Goal: Task Accomplishment & Management: Use online tool/utility

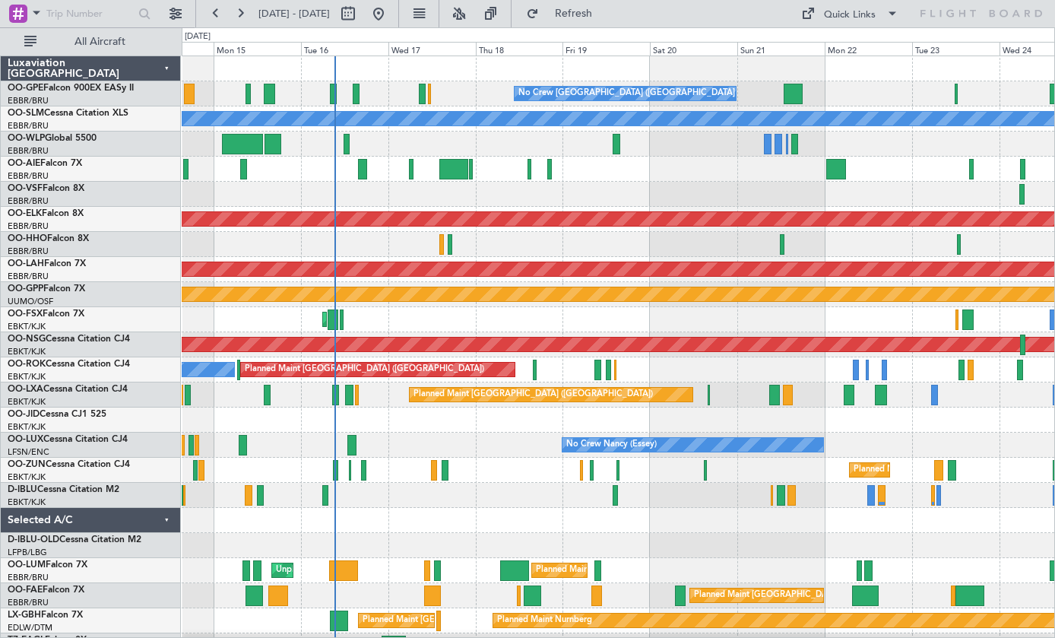
click at [451, 169] on div at bounding box center [453, 169] width 29 height 21
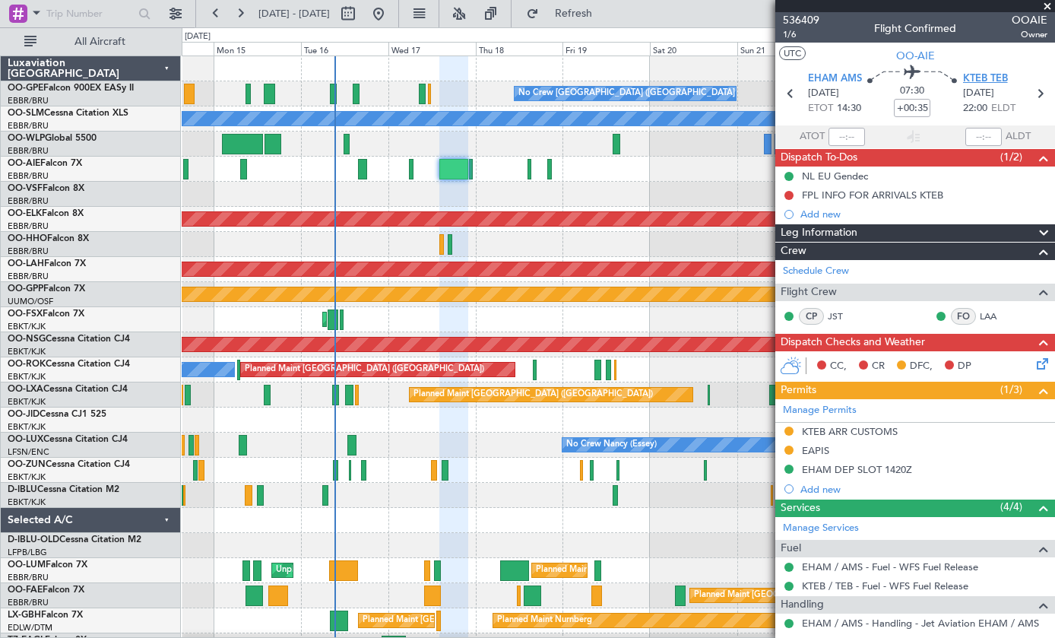
click at [987, 78] on span "KTEB TEB" at bounding box center [985, 78] width 45 height 15
click at [360, 4] on button at bounding box center [348, 14] width 24 height 24
select select "9"
select select "2025"
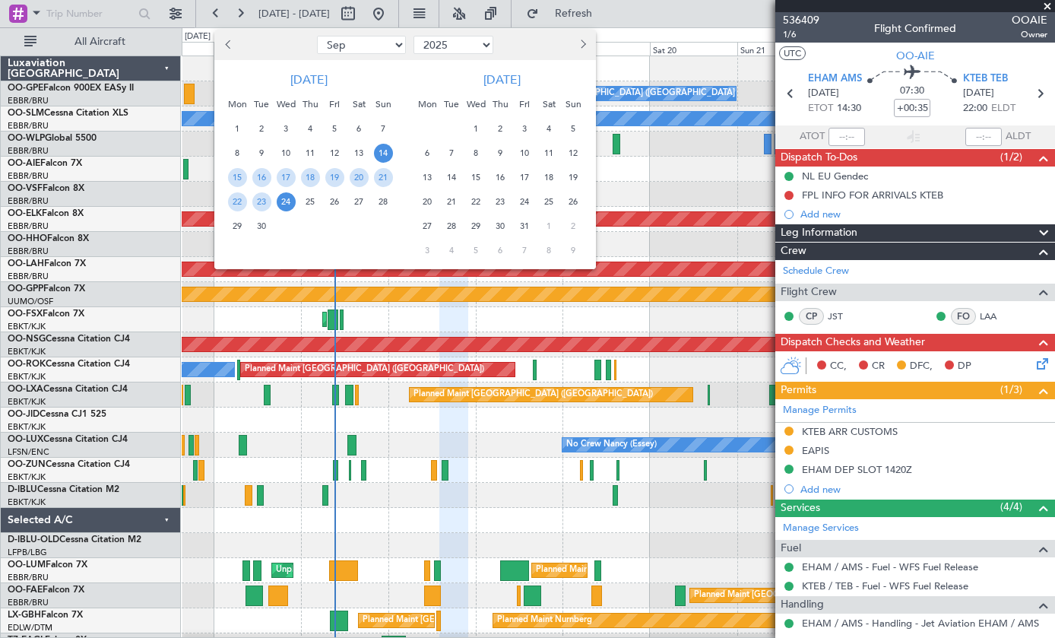
click at [235, 46] on button "Previous month" at bounding box center [228, 45] width 17 height 24
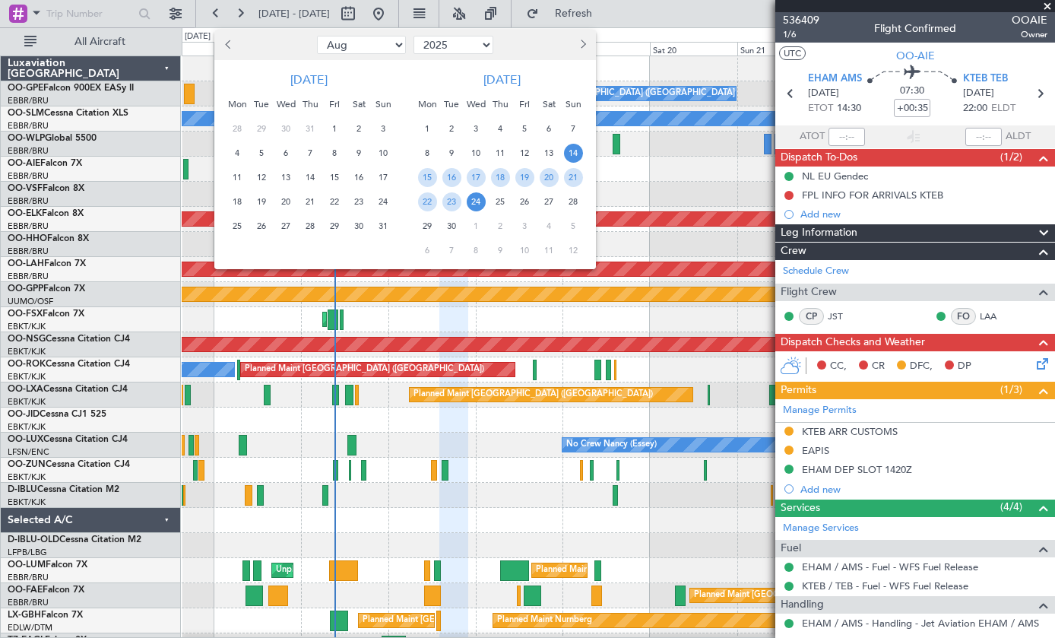
click at [227, 35] on button "Previous month" at bounding box center [228, 45] width 17 height 24
select select "7"
click at [261, 128] on span "1" at bounding box center [261, 128] width 19 height 19
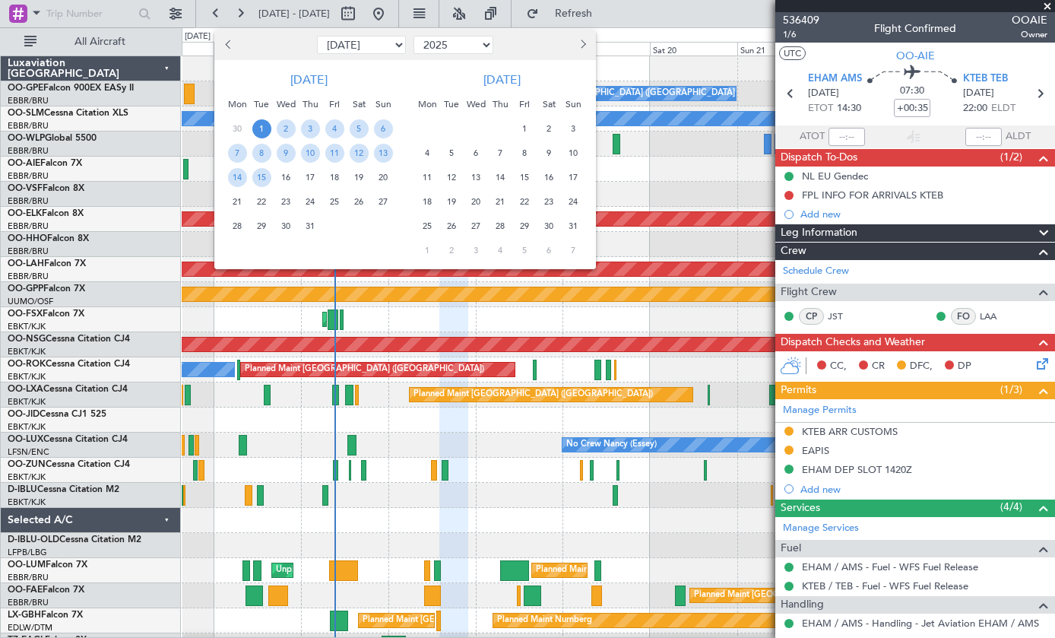
click at [254, 172] on span "15" at bounding box center [261, 177] width 19 height 19
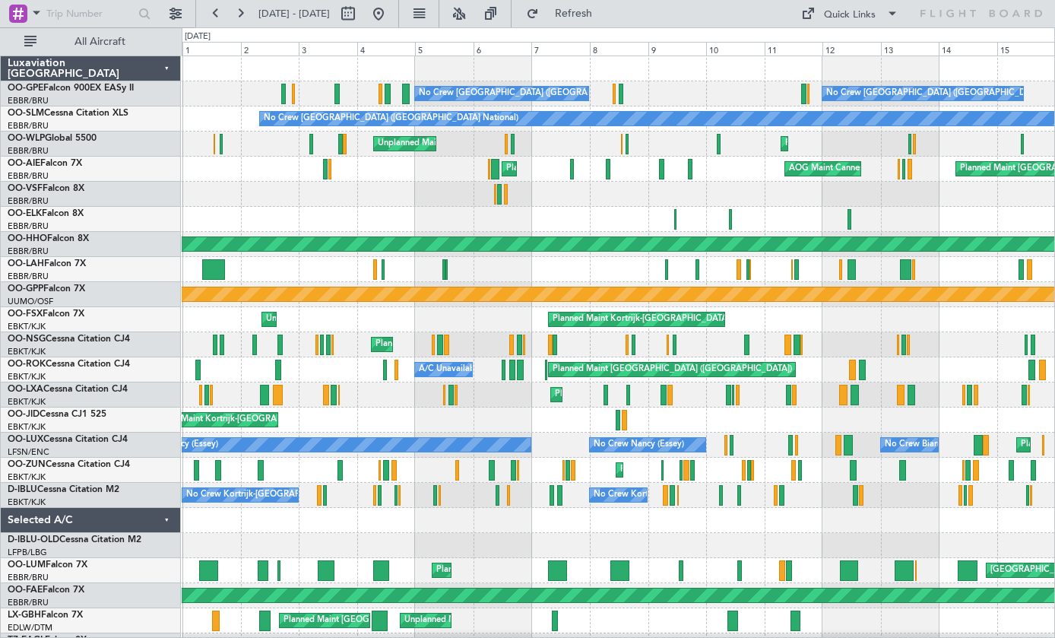
click at [443, 258] on div at bounding box center [618, 269] width 873 height 25
click at [442, 269] on div at bounding box center [443, 269] width 3 height 21
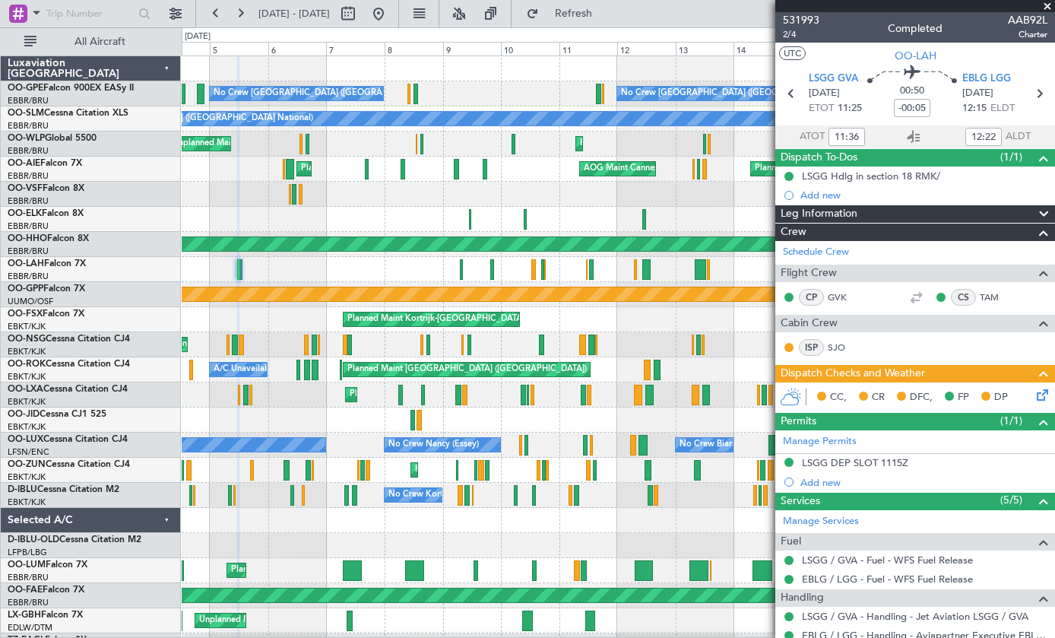
click at [460, 265] on div at bounding box center [461, 269] width 3 height 21
type input "07:30"
type input "08:31"
type input "11"
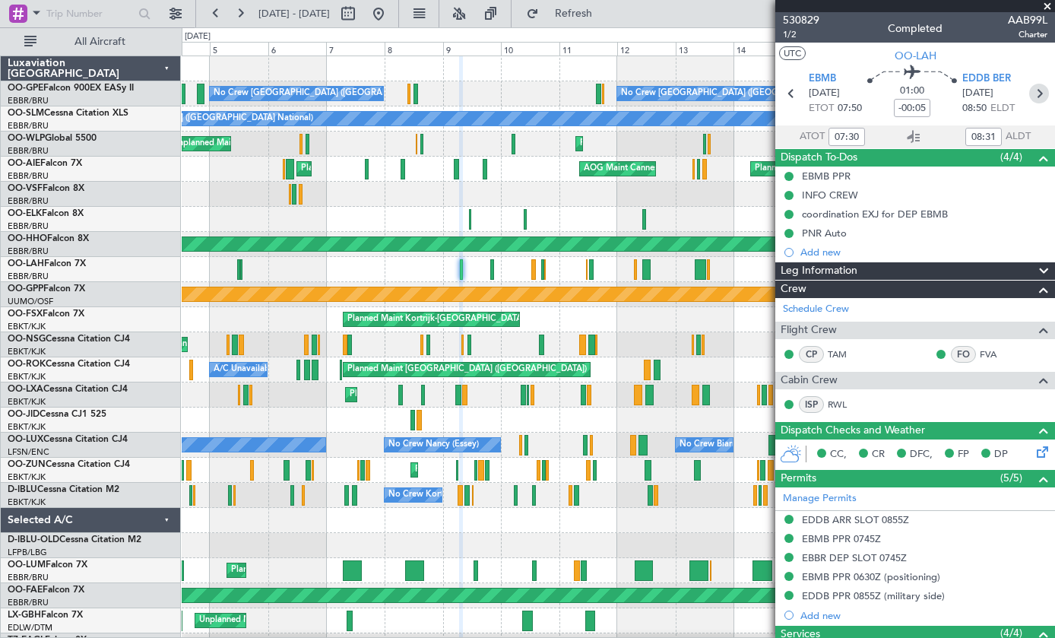
click at [1037, 92] on icon at bounding box center [1039, 94] width 20 height 20
click at [1042, 100] on icon at bounding box center [1039, 94] width 20 height 20
type input "20:10"
type input "21:06"
type input "12"
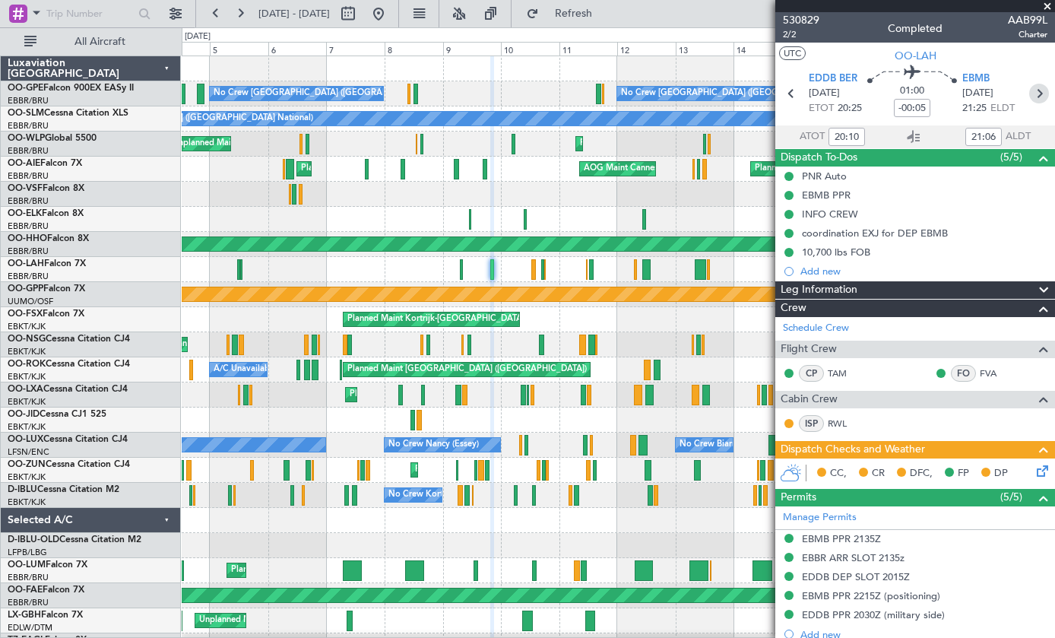
click at [1040, 94] on icon at bounding box center [1039, 94] width 20 height 20
type input "-00:10"
type input "12:53"
type input "14:20"
type input "0"
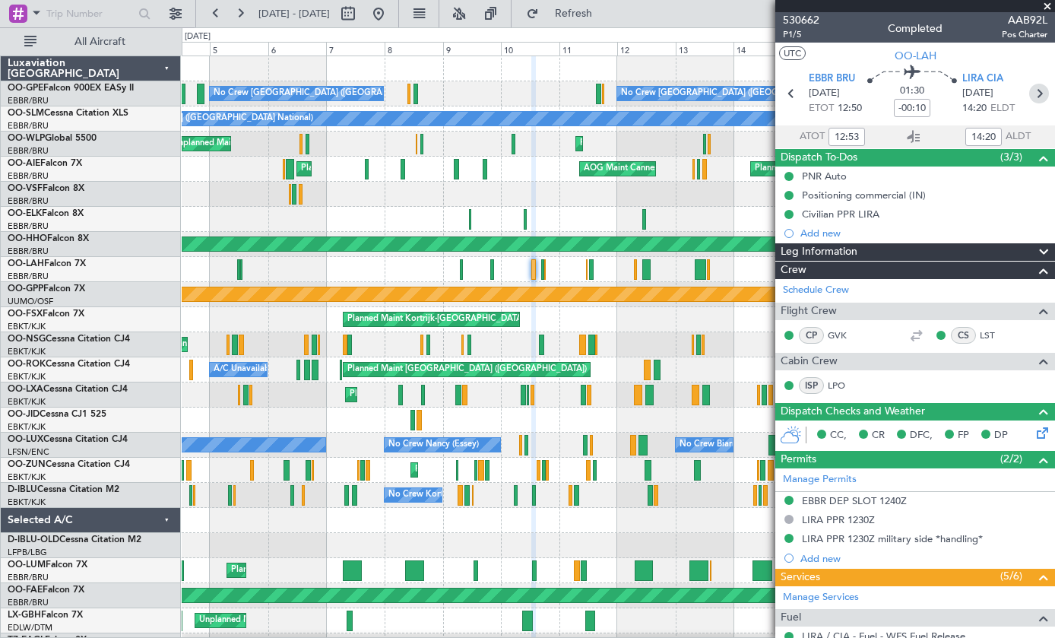
click at [1045, 92] on icon at bounding box center [1039, 94] width 20 height 20
type input "-00:05"
type input "16:55"
type input "17:46"
type input "9"
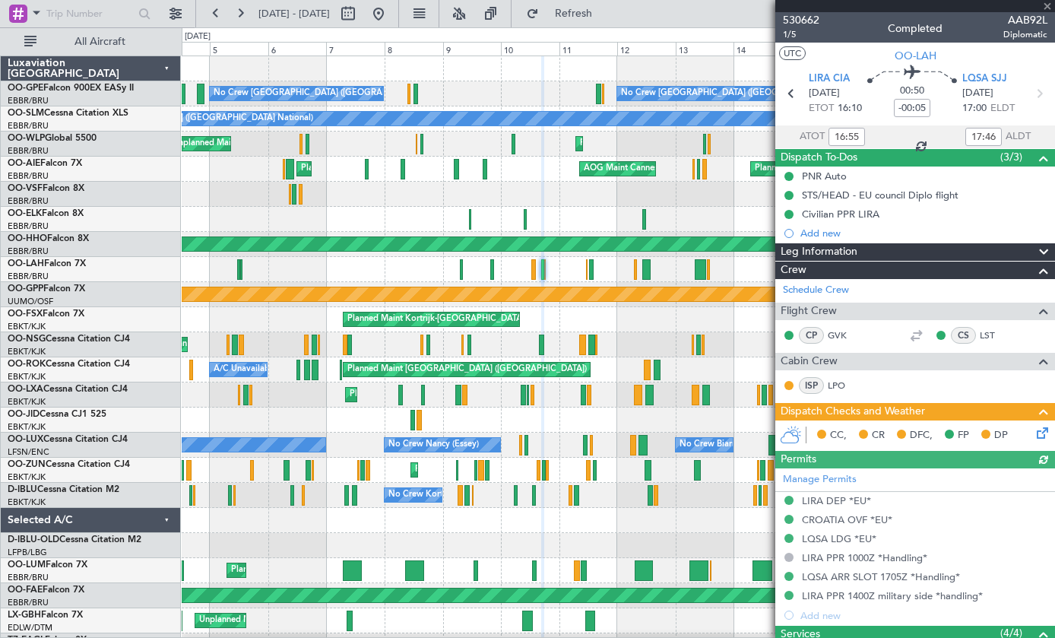
click at [595, 268] on div "No Crew [GEOGRAPHIC_DATA] ([GEOGRAPHIC_DATA] National)" at bounding box center [618, 269] width 873 height 25
click at [594, 272] on div at bounding box center [591, 269] width 5 height 21
click at [592, 277] on div at bounding box center [591, 269] width 5 height 21
click at [597, 267] on div "No Crew [GEOGRAPHIC_DATA] ([GEOGRAPHIC_DATA] National)" at bounding box center [618, 269] width 873 height 25
type input "12:34"
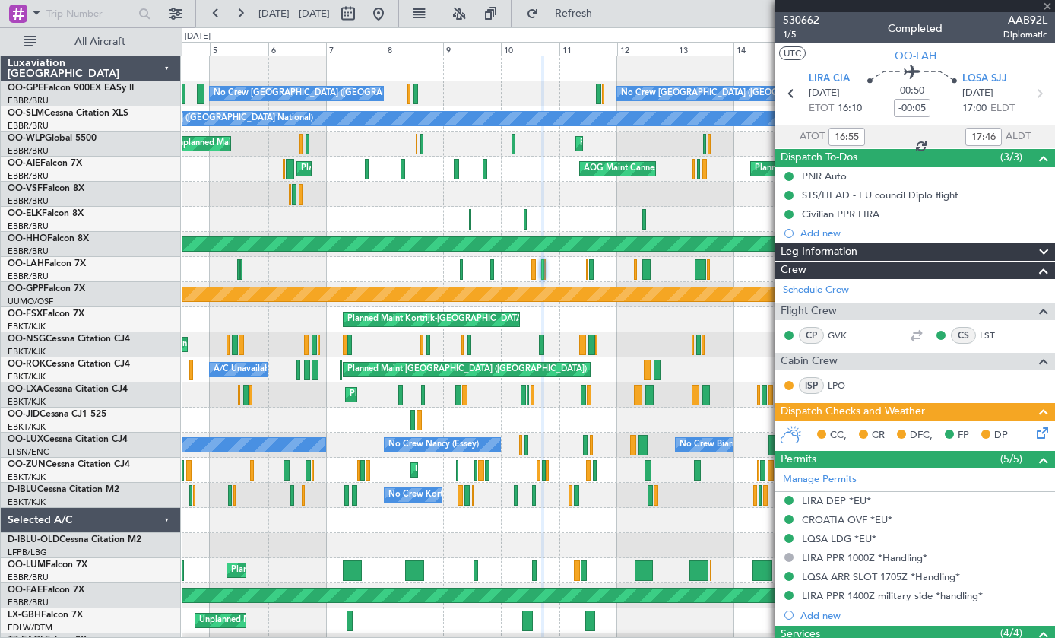
type input "14:20"
type input "8"
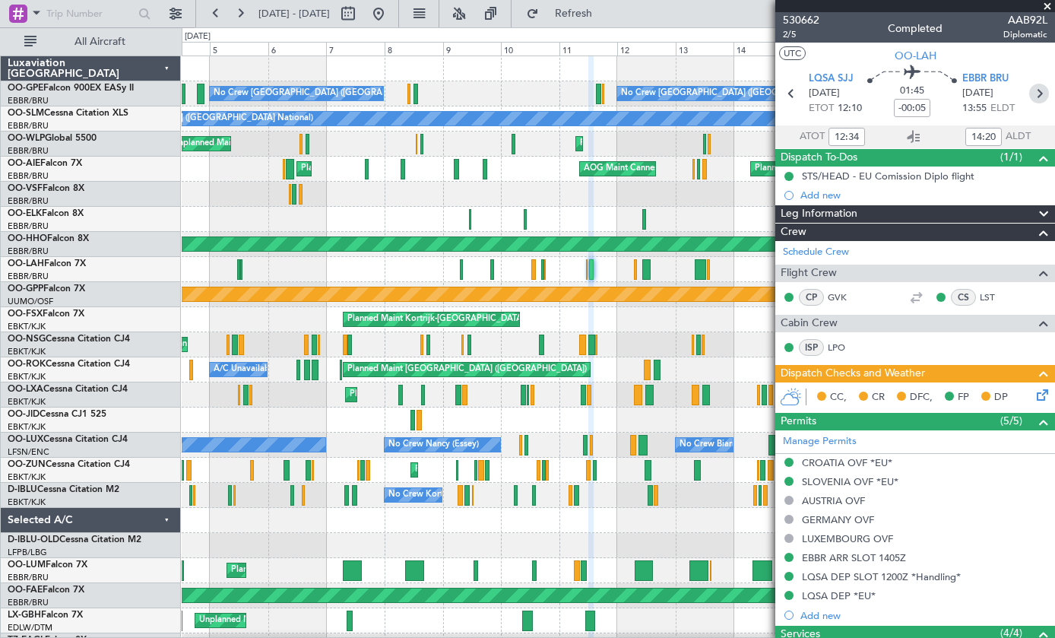
click at [1039, 90] on icon at bounding box center [1039, 94] width 20 height 20
type input "07:23"
type input "07:58"
type input "0"
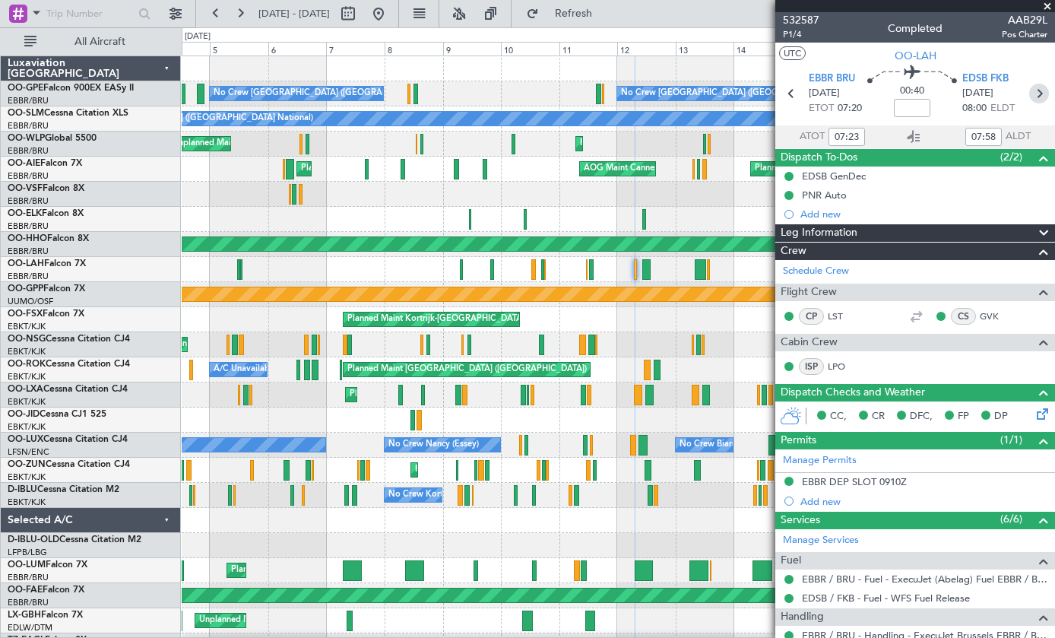
click at [1045, 95] on icon at bounding box center [1039, 94] width 20 height 20
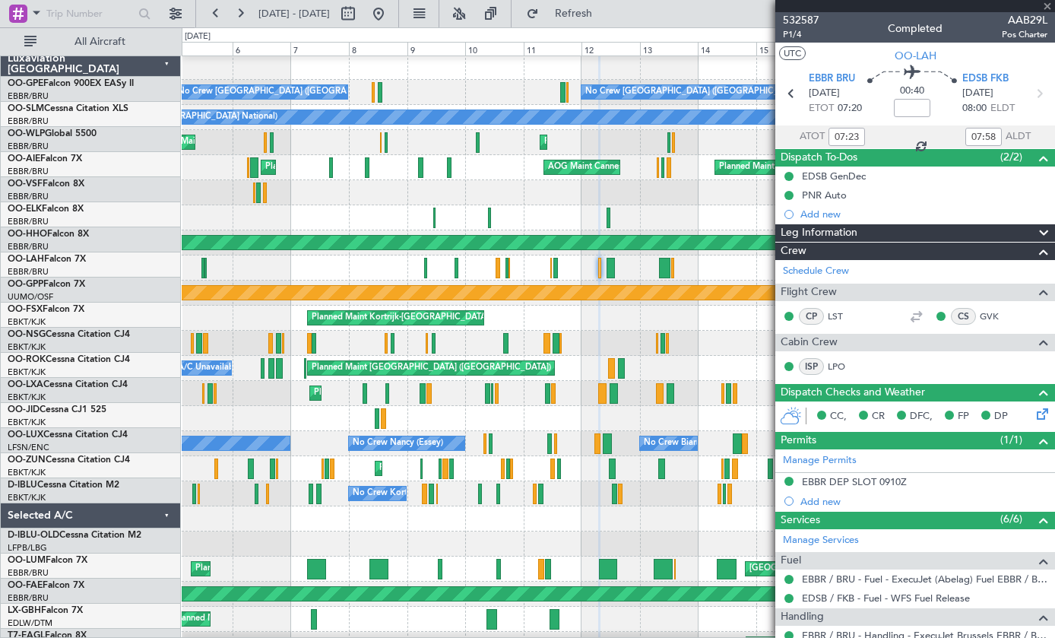
scroll to position [5, 0]
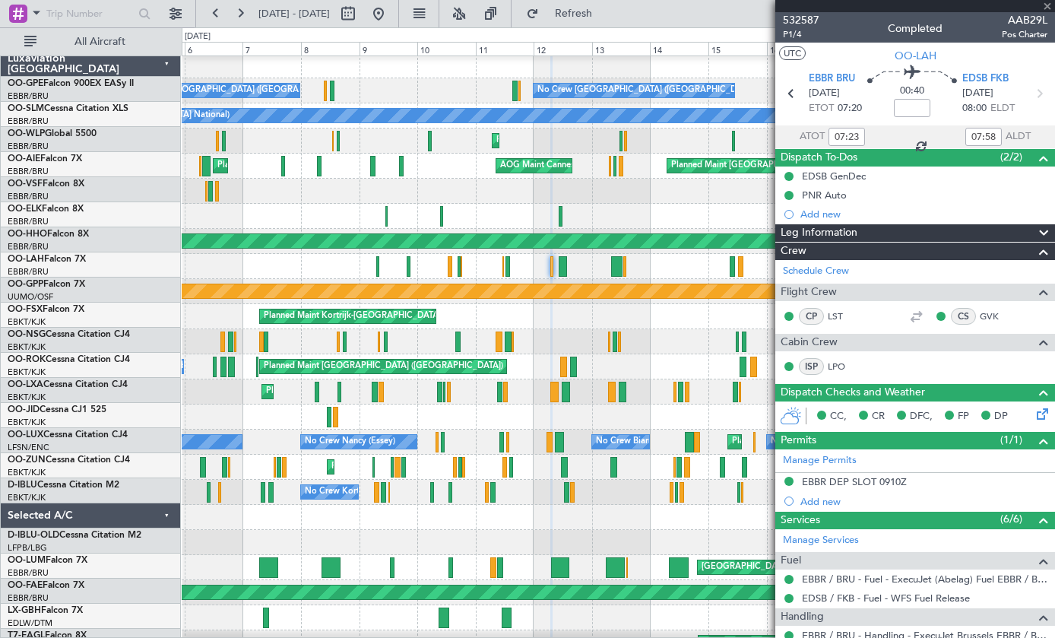
type input "10:37"
type input "13:44"
type input "2"
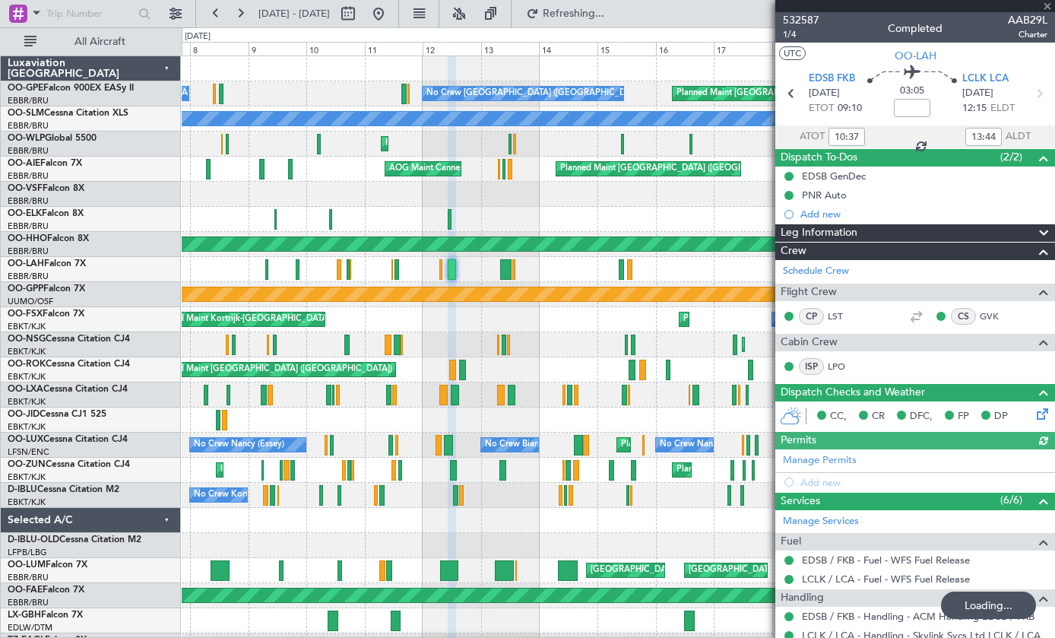
click at [508, 273] on div at bounding box center [505, 269] width 11 height 21
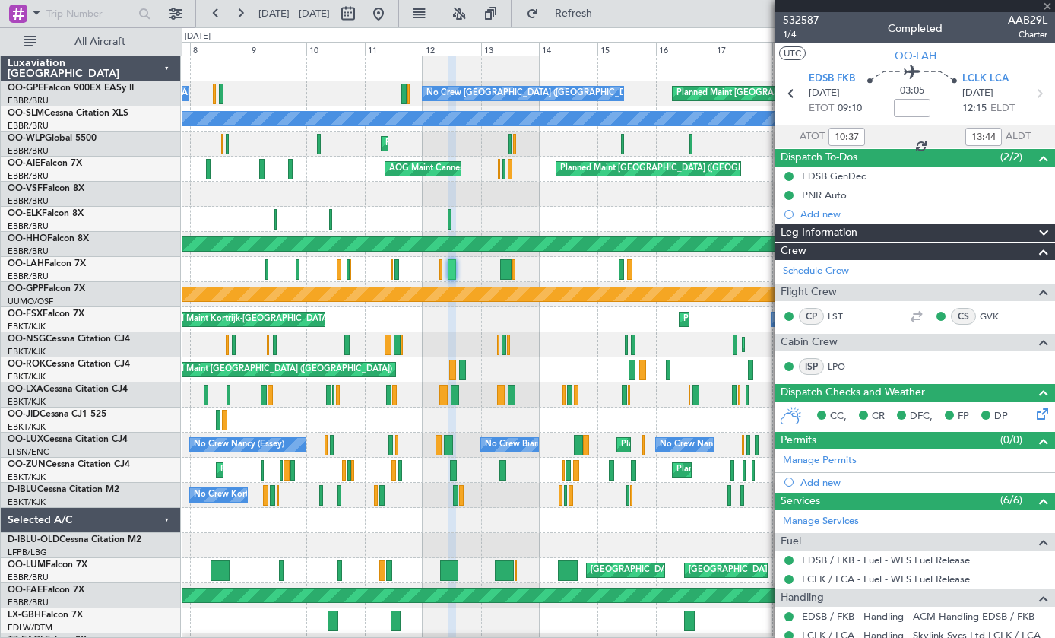
type input "+00:15"
type input "08:21"
type input "12:42"
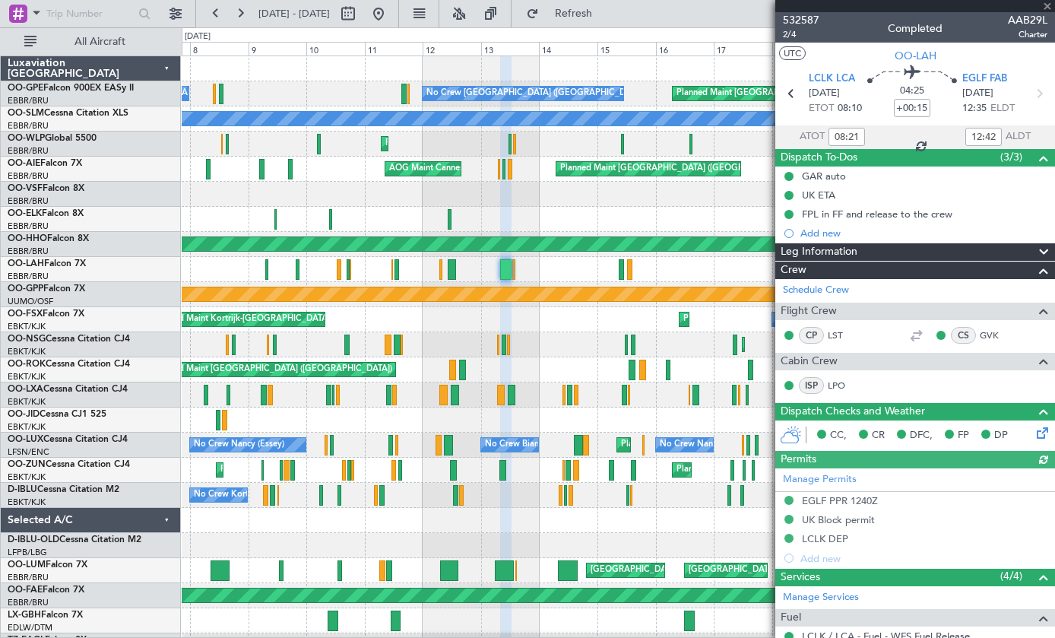
click at [619, 269] on div at bounding box center [621, 269] width 5 height 21
type input "+00:10"
type input "09:16"
type input "10:55"
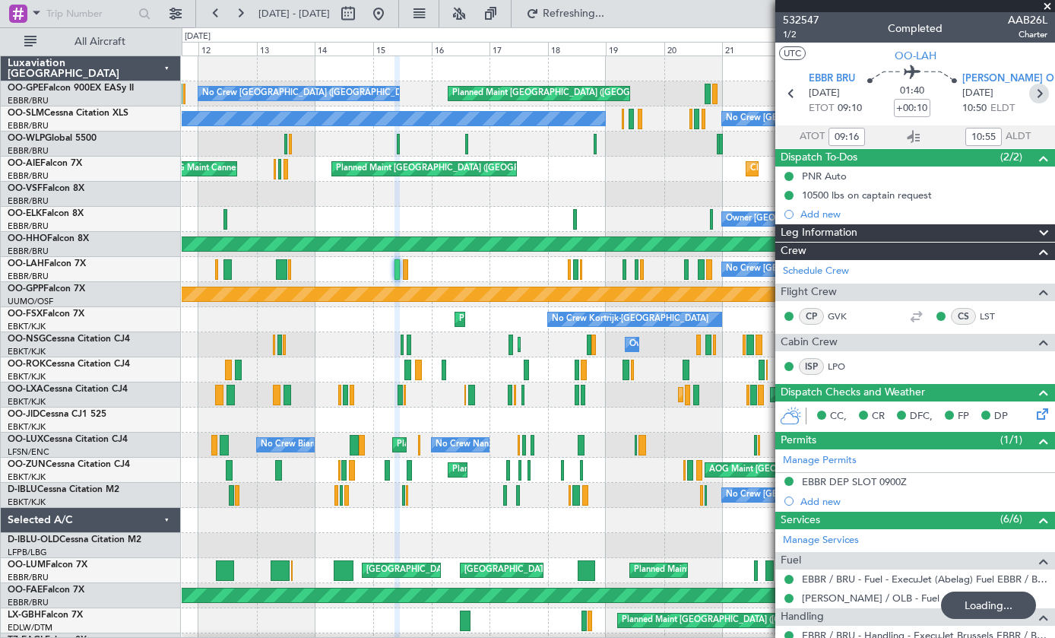
click at [573, 269] on div at bounding box center [575, 269] width 5 height 21
type input "10:55"
type input "12:38"
type input "4"
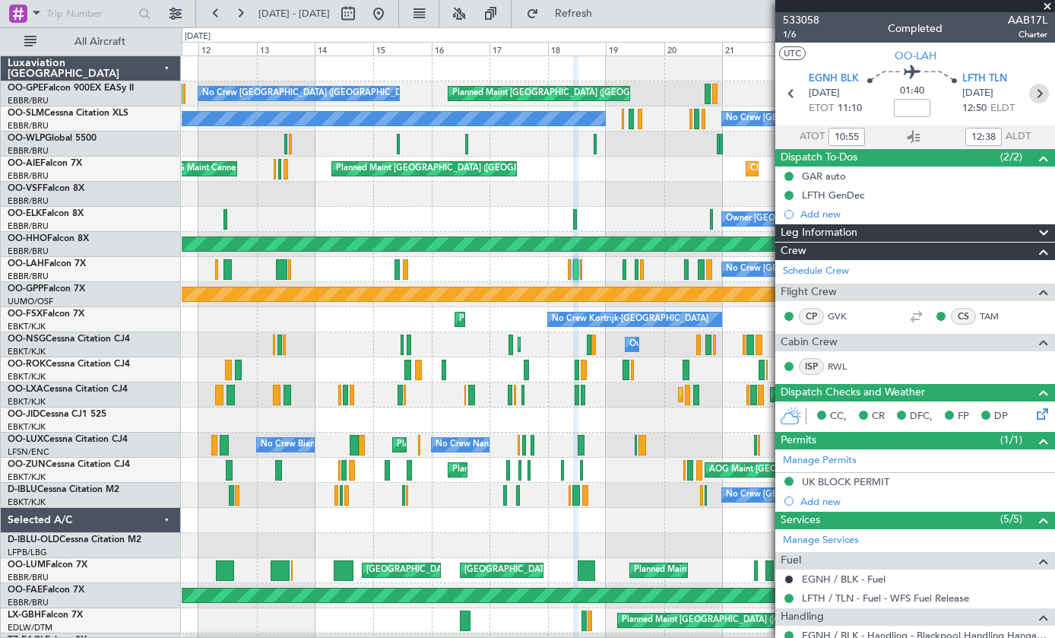
click at [1049, 92] on icon at bounding box center [1039, 94] width 20 height 20
type input "13:52"
type input "14:26"
type input "0"
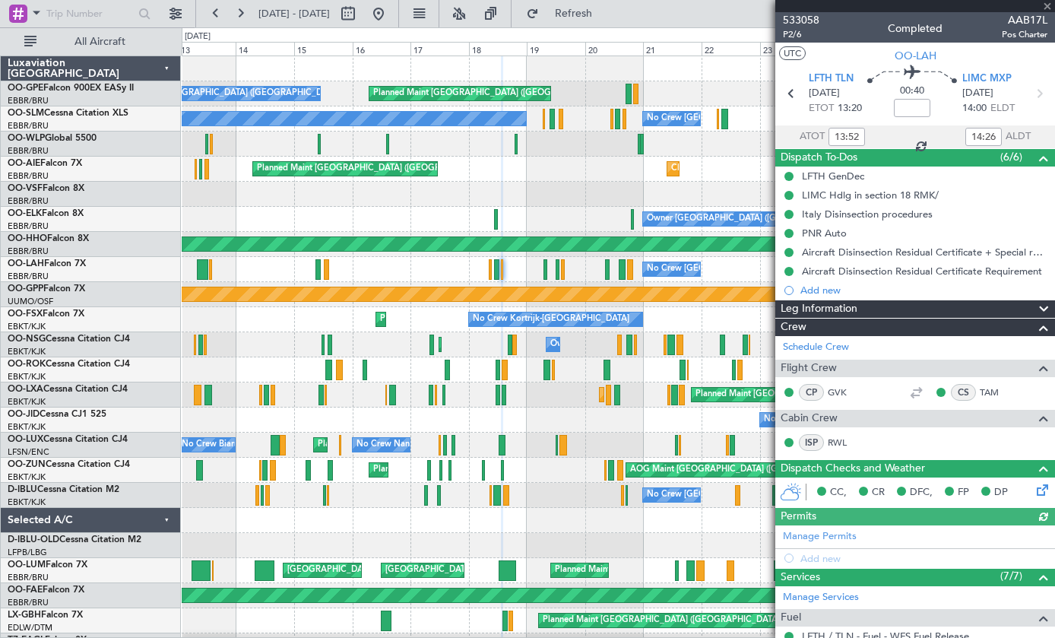
click at [543, 262] on div at bounding box center [545, 269] width 4 height 21
click at [549, 270] on div "No Crew [GEOGRAPHIC_DATA] ([GEOGRAPHIC_DATA] National)" at bounding box center [618, 269] width 873 height 25
type input "07:20"
type input "08:18"
type input "4"
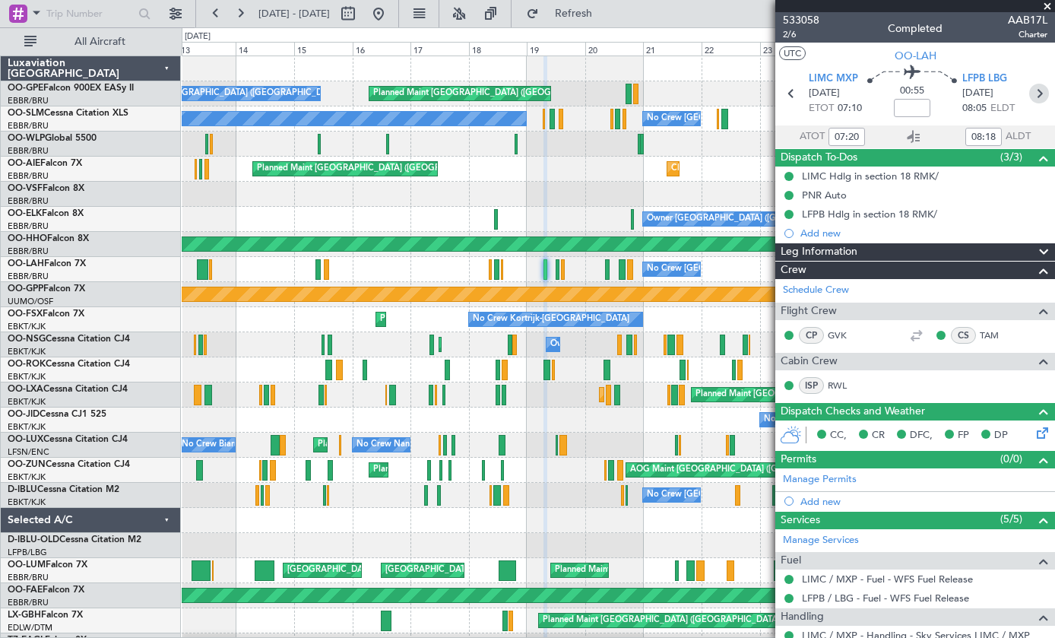
click at [1044, 91] on icon at bounding box center [1039, 94] width 20 height 20
type input "12:14"
type input "13:21"
type input "3"
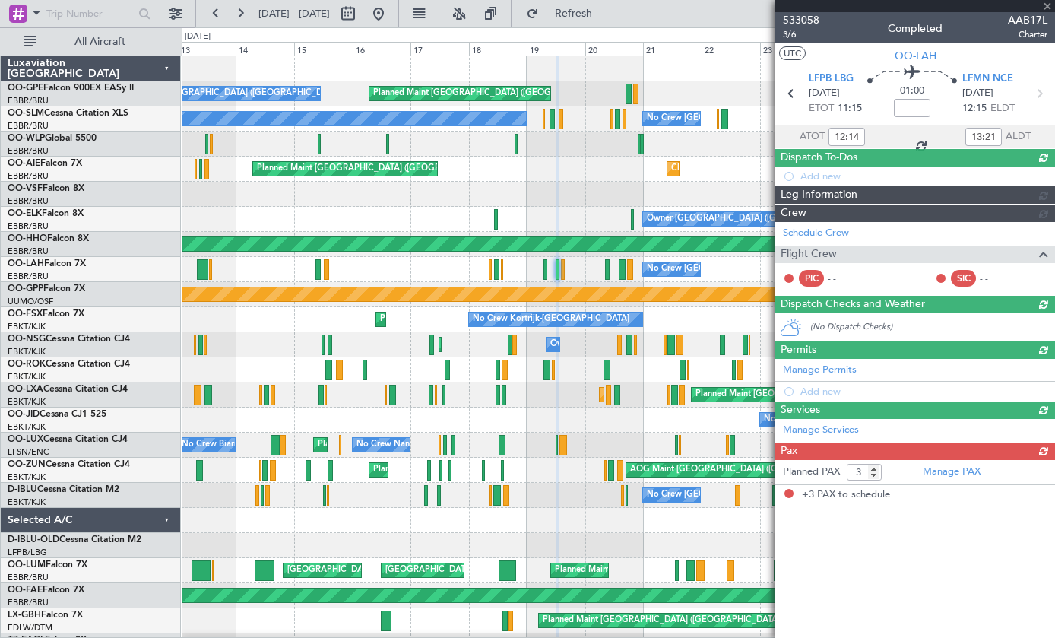
click at [619, 269] on div at bounding box center [622, 269] width 7 height 21
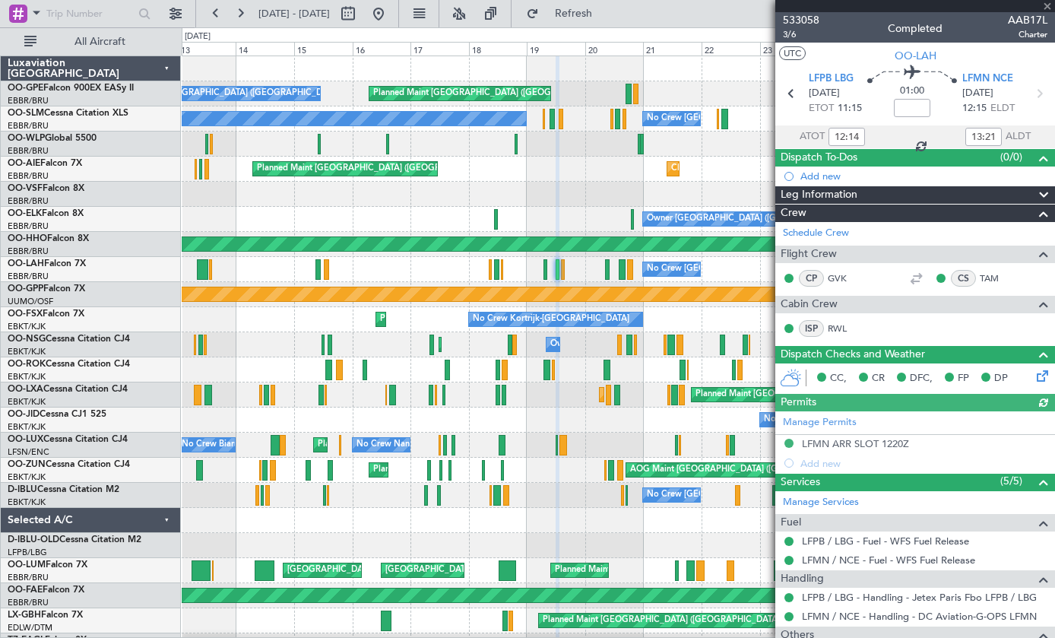
type input "+00:10"
type input "14:25"
type input "16:46"
type input "7"
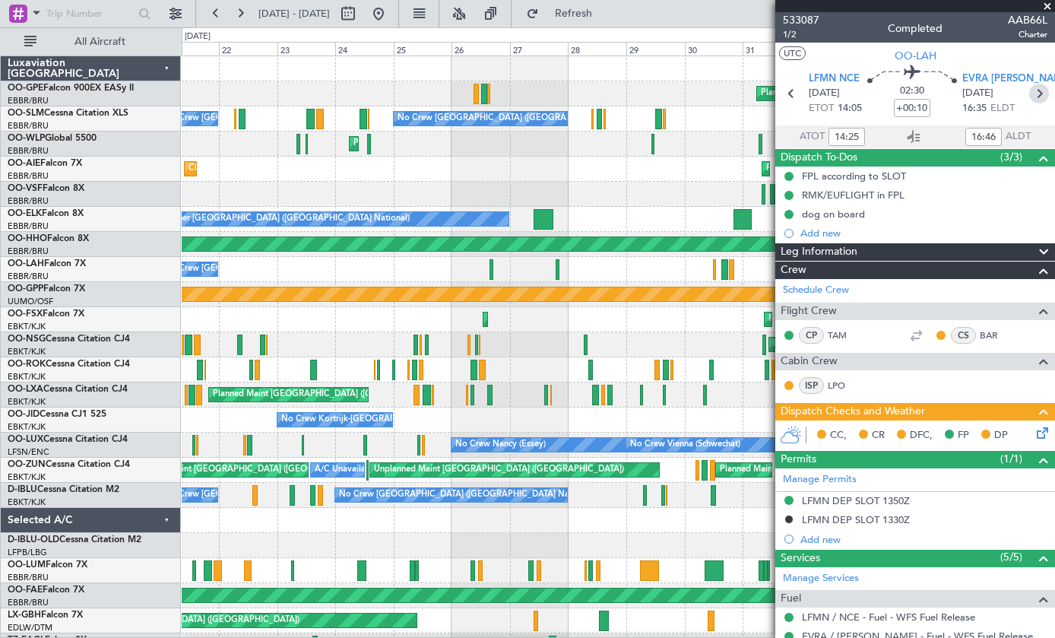
click at [490, 268] on div at bounding box center [491, 269] width 4 height 21
type input "-00:05"
type input "16:08"
type input "17:14"
type input "12"
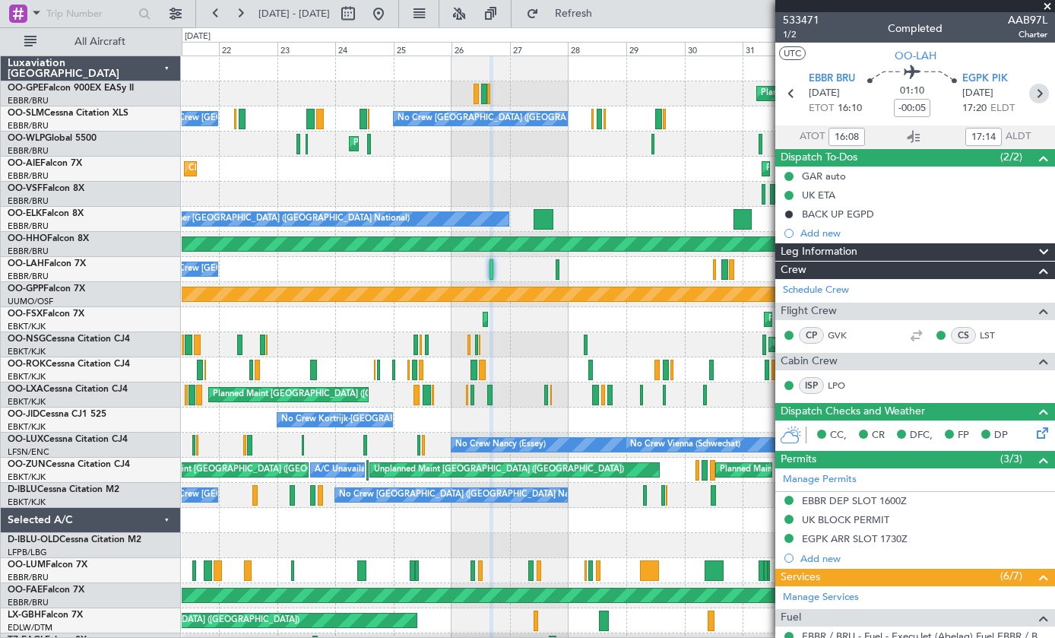
click at [1042, 97] on icon at bounding box center [1039, 94] width 20 height 20
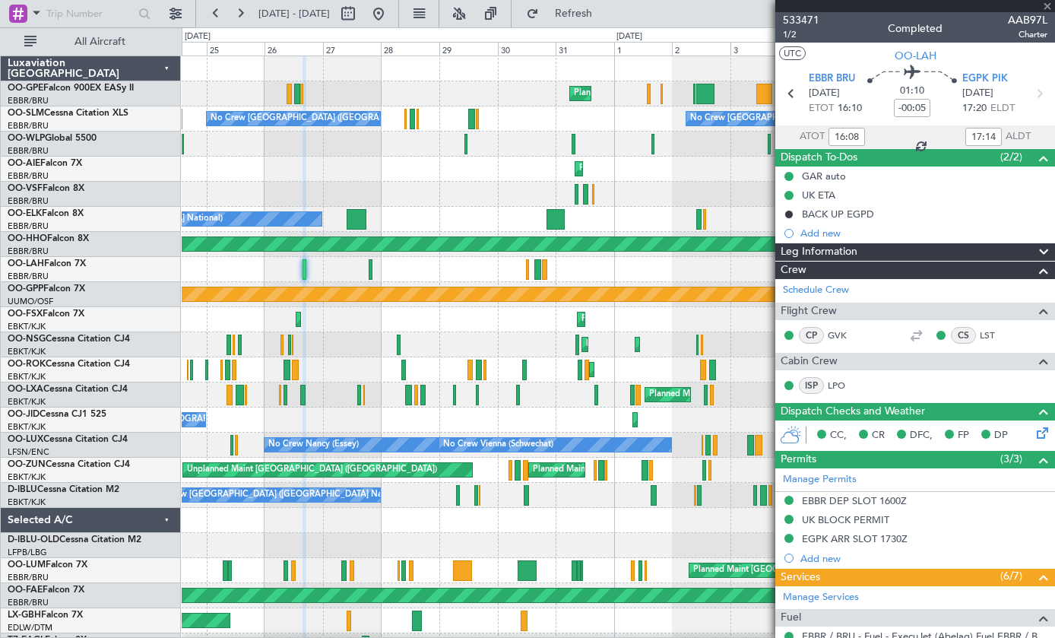
click at [537, 269] on div at bounding box center [537, 269] width 7 height 21
type input "-00:10"
type input "19:20"
type input "20:29"
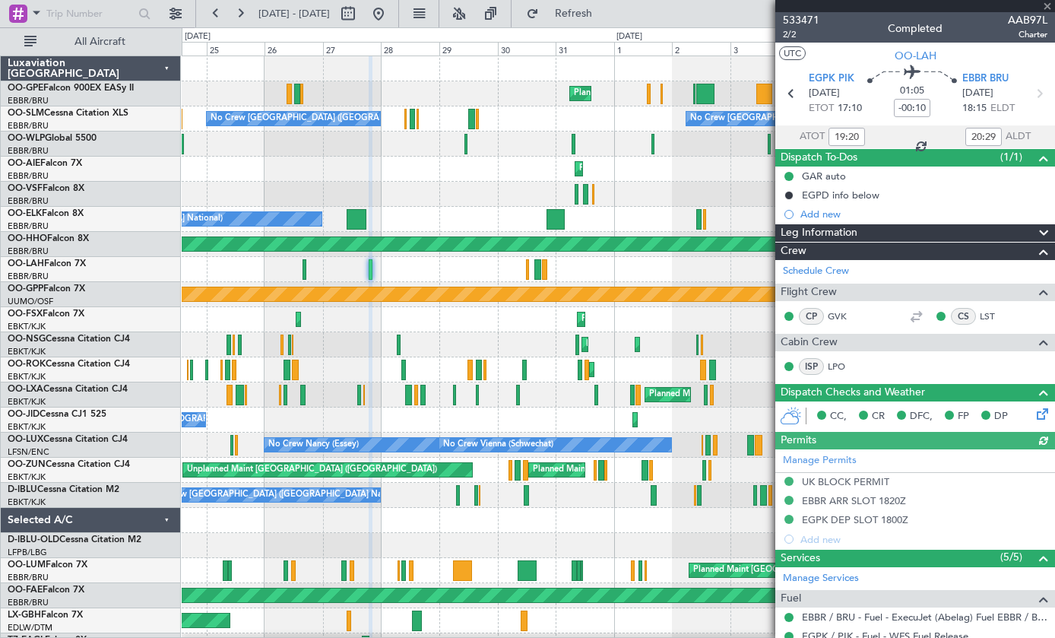
type input "-00:05"
type input "15:44"
type input "18:01"
type input "8"
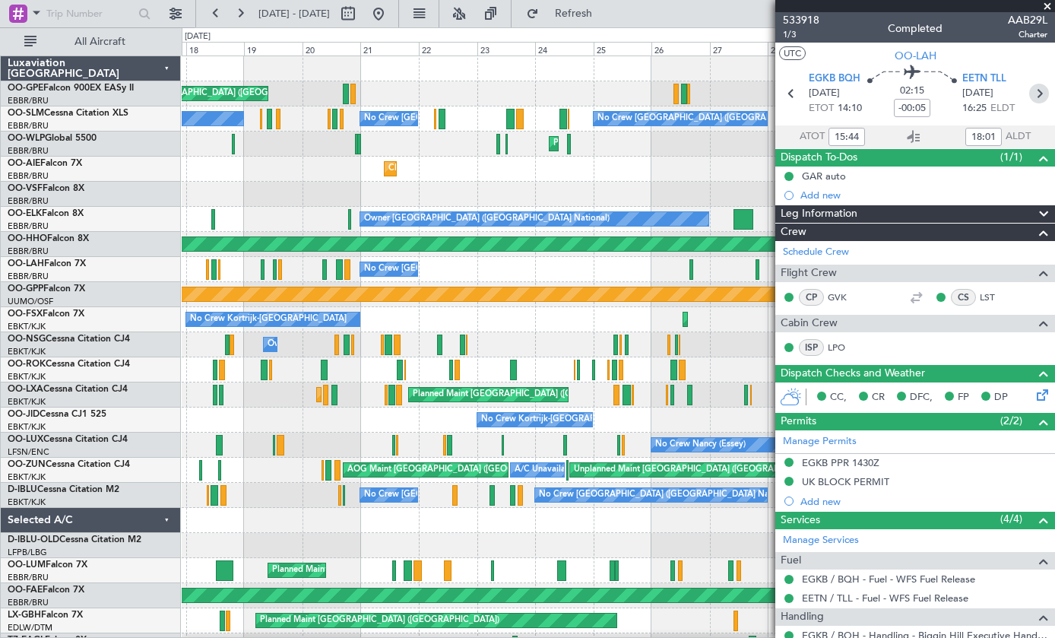
click at [276, 293] on div "Grounded [PERSON_NAME]" at bounding box center [618, 294] width 2617 height 14
click at [271, 264] on div "No Crew [GEOGRAPHIC_DATA] ([GEOGRAPHIC_DATA] National)" at bounding box center [618, 269] width 873 height 25
click at [274, 267] on div at bounding box center [275, 269] width 4 height 21
click at [268, 280] on div "No Crew [GEOGRAPHIC_DATA] ([GEOGRAPHIC_DATA] National)" at bounding box center [618, 269] width 873 height 25
type input "12:14"
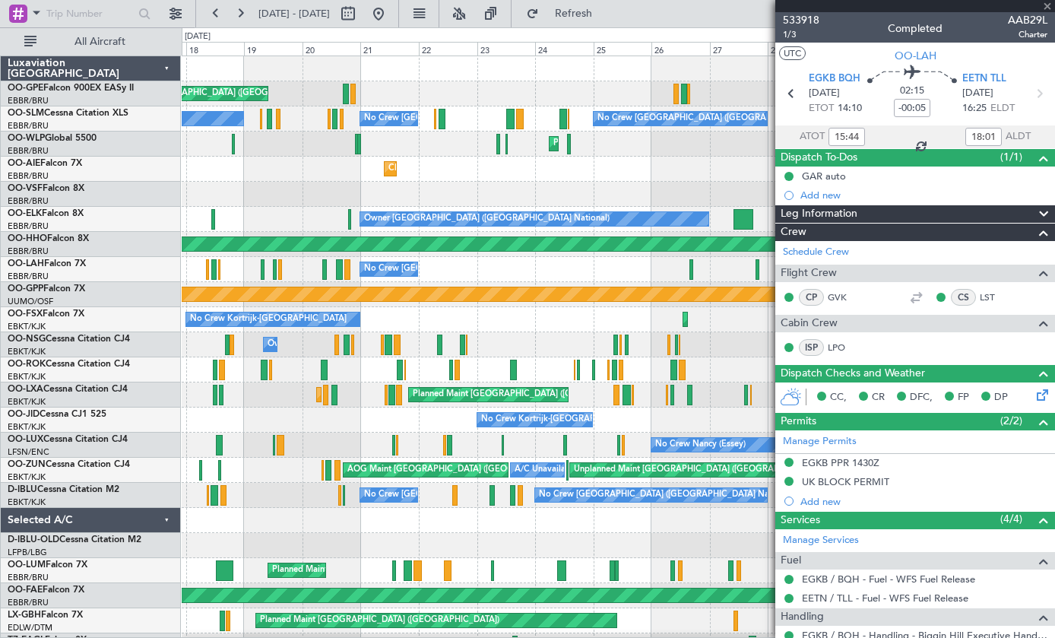
type input "13:21"
type input "3"
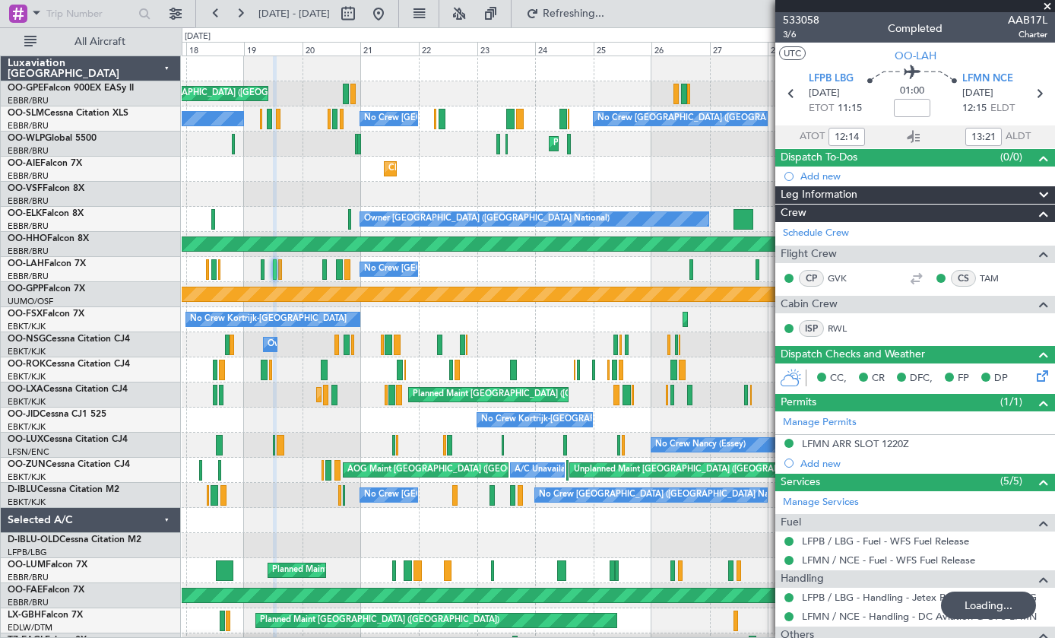
click at [1048, 5] on div at bounding box center [915, 6] width 280 height 12
click at [1050, 6] on div at bounding box center [915, 6] width 280 height 12
click at [1049, 6] on div at bounding box center [915, 6] width 280 height 12
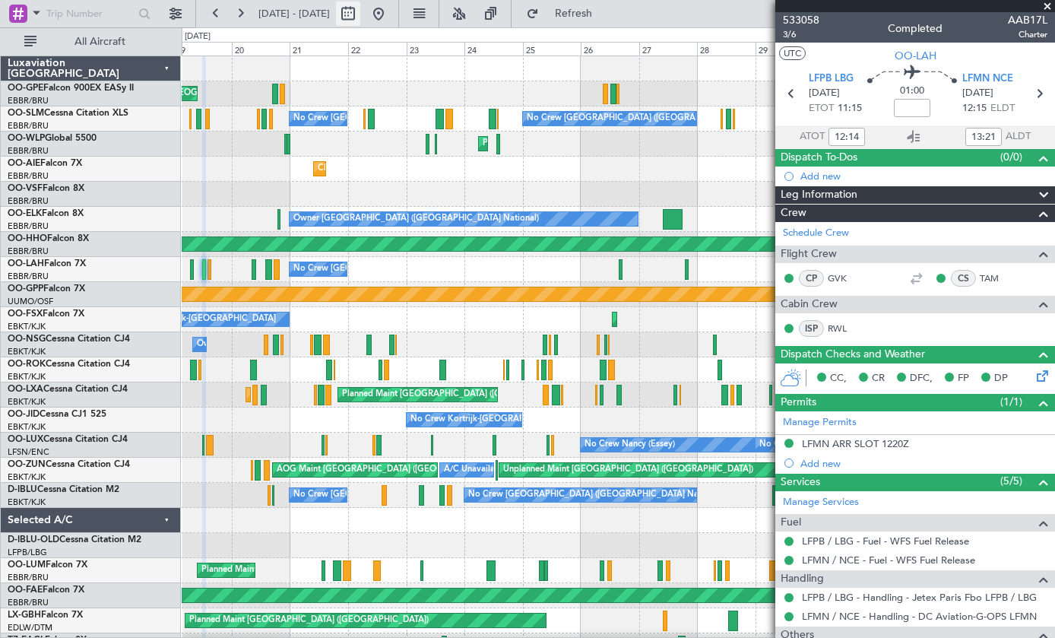
click at [360, 17] on button at bounding box center [348, 14] width 24 height 24
select select "7"
select select "2025"
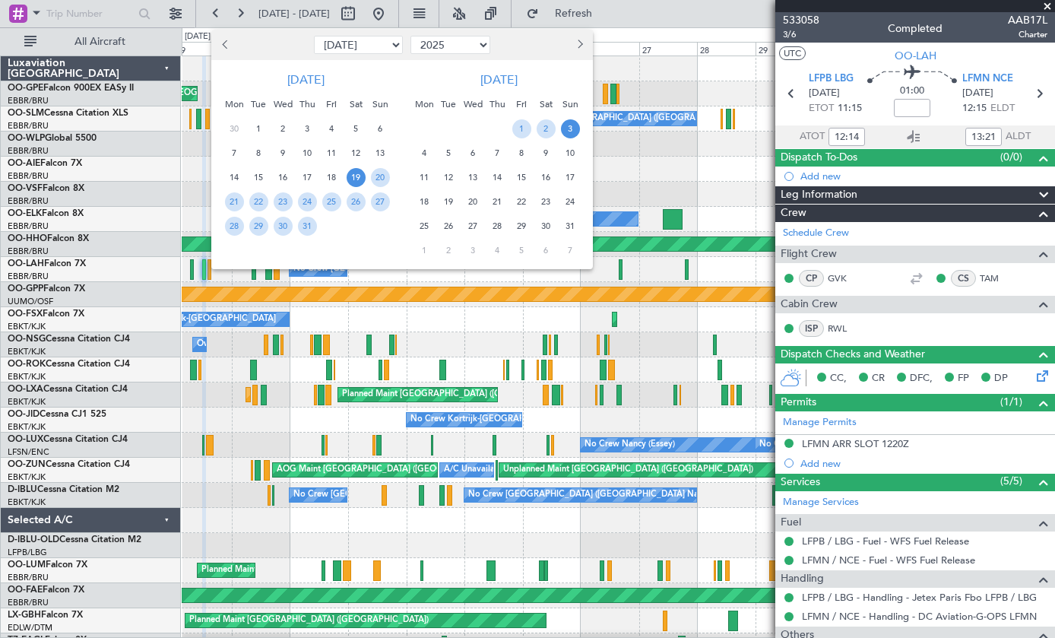
click at [565, 41] on div at bounding box center [543, 45] width 99 height 24
click at [577, 43] on span "Next month" at bounding box center [578, 44] width 9 height 9
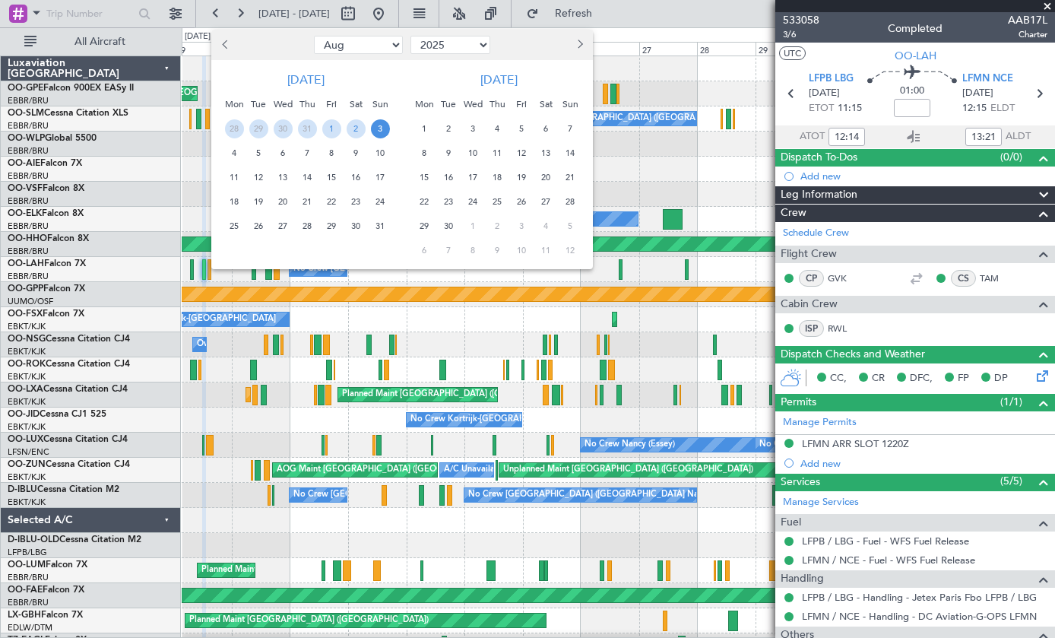
click at [431, 153] on span "8" at bounding box center [424, 153] width 19 height 19
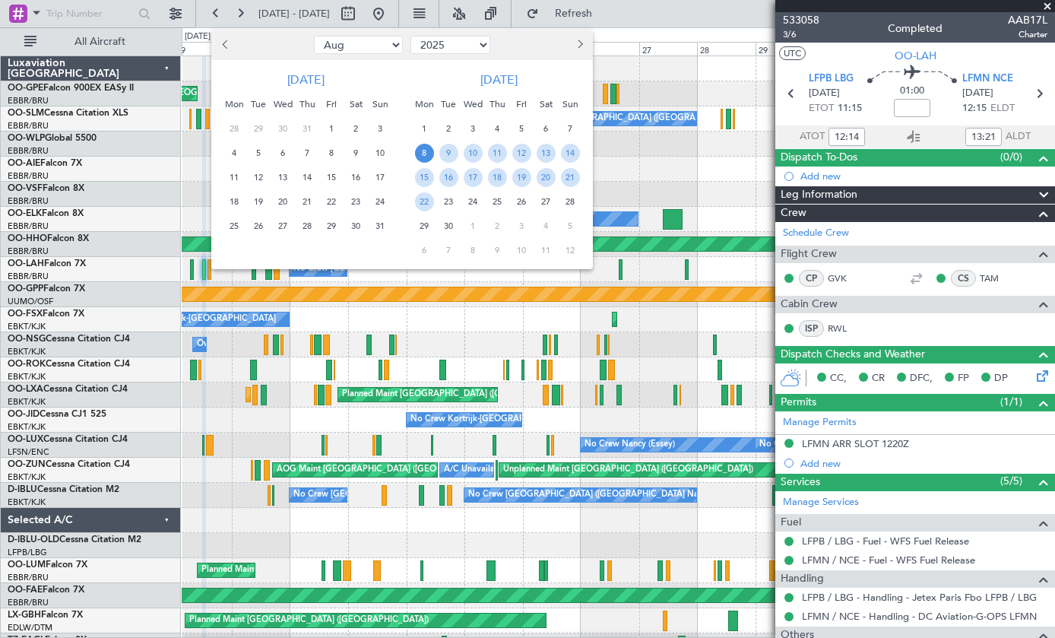
click at [434, 194] on div "22" at bounding box center [424, 201] width 24 height 24
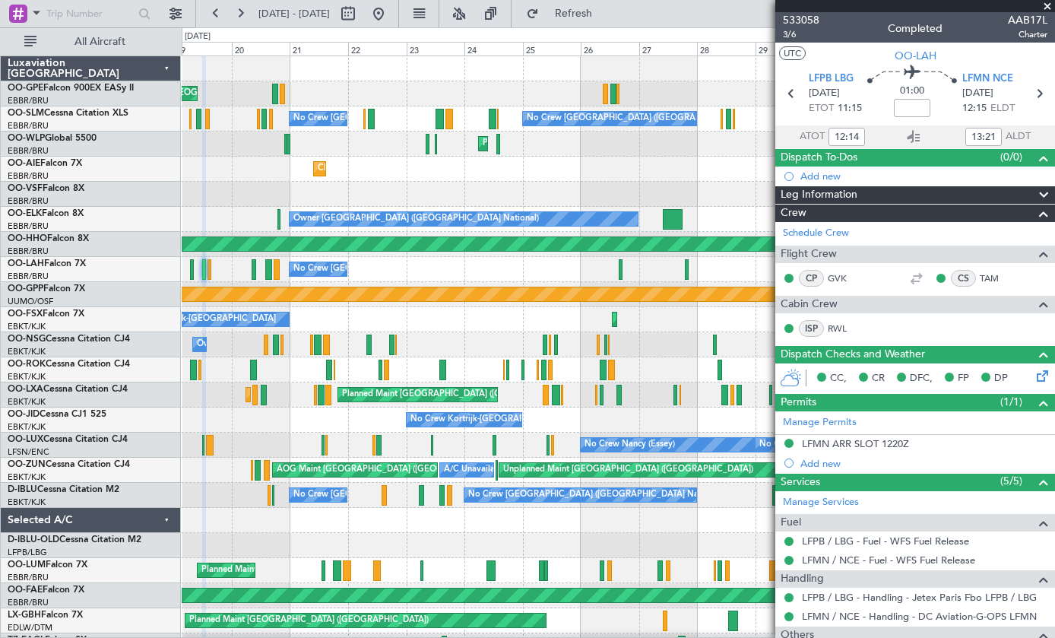
select select "9"
